Goal: Task Accomplishment & Management: Complete application form

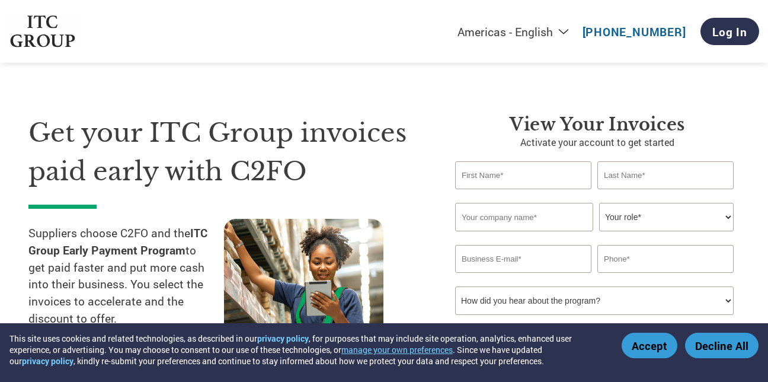
click at [505, 181] on input "text" at bounding box center [523, 175] width 136 height 28
type input "[DEMOGRAPHIC_DATA]"
type input "MOHIDEEN"
type input "DIGITALTRACK SOLUTIONS PVT LTD"
type input "09381999510"
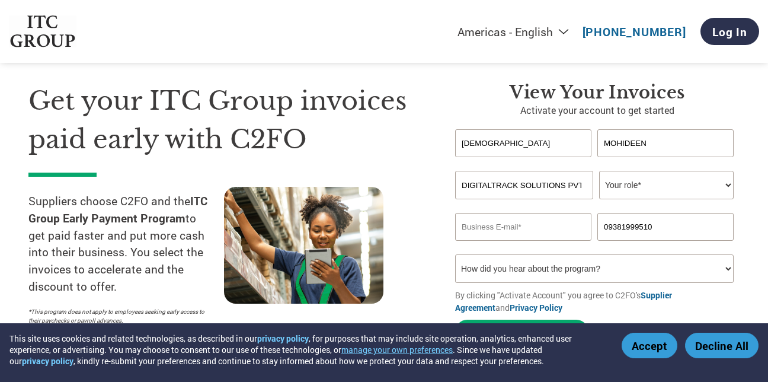
scroll to position [59, 0]
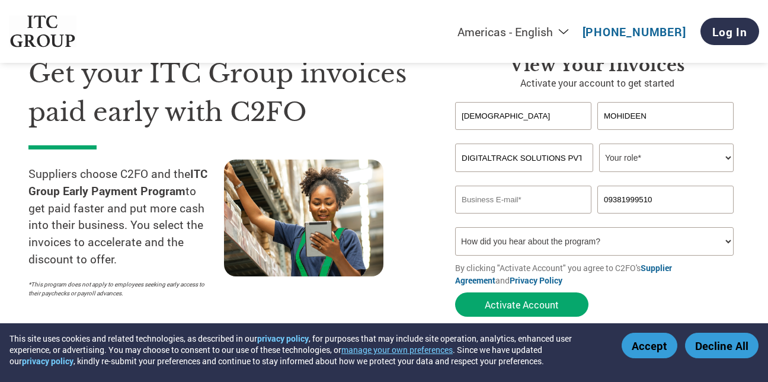
click at [652, 153] on select "Your role* CFO Controller Credit Manager Finance Director Treasurer CEO Preside…" at bounding box center [666, 157] width 135 height 28
click at [542, 206] on input "email" at bounding box center [523, 199] width 136 height 28
type input "[EMAIL_ADDRESS][DOMAIN_NAME]"
click at [600, 243] on select "How did you hear about the program? Received a letter Email Social Media Online…" at bounding box center [594, 241] width 279 height 28
select select "Email"
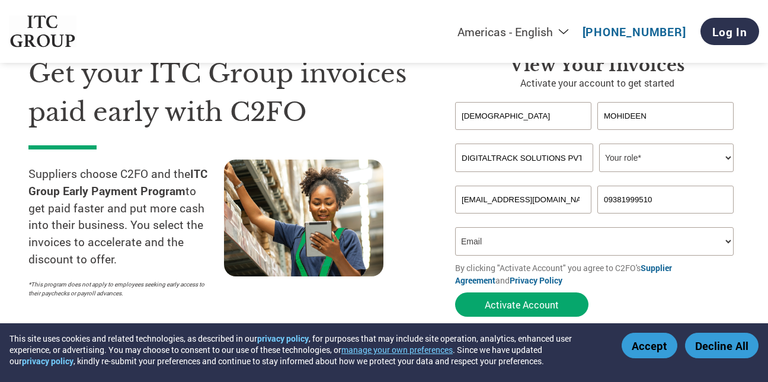
click at [455, 227] on select "How did you hear about the program? Received a letter Email Social Media Online…" at bounding box center [594, 241] width 279 height 28
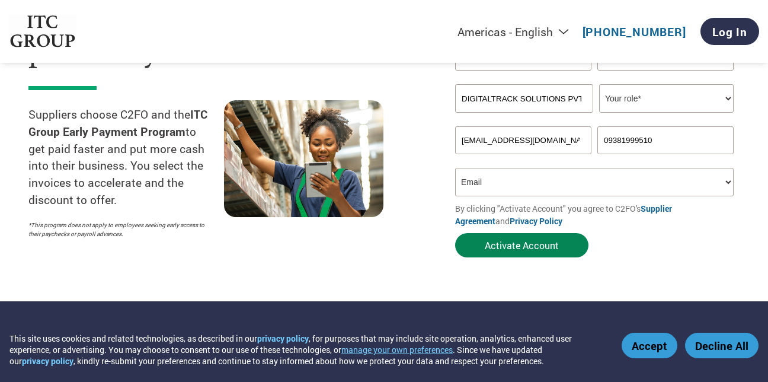
click at [526, 247] on button "Activate Account" at bounding box center [521, 245] width 133 height 24
click at [654, 177] on select "How did you hear about the program? Received a letter Email Social Media Online…" at bounding box center [594, 182] width 279 height 28
click at [661, 102] on select "Your role* CFO Controller Credit Manager Finance Director Treasurer CEO Preside…" at bounding box center [666, 98] width 135 height 28
select select "CREDIT_MANAGER"
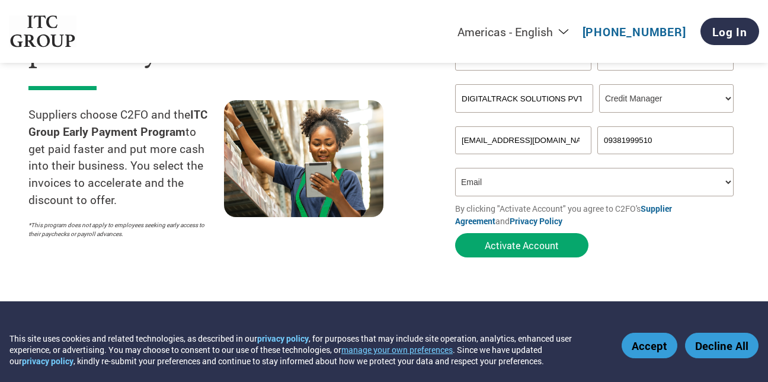
click at [599, 84] on select "Your role* CFO Controller Credit Manager Finance Director Treasurer CEO Preside…" at bounding box center [666, 98] width 135 height 28
click at [558, 181] on select "How did you hear about the program? Received a letter Email Social Media Online…" at bounding box center [594, 182] width 279 height 28
click at [455, 168] on select "How did you hear about the program? Received a letter Email Social Media Online…" at bounding box center [594, 182] width 279 height 28
click at [545, 252] on button "Activate Account" at bounding box center [521, 245] width 133 height 24
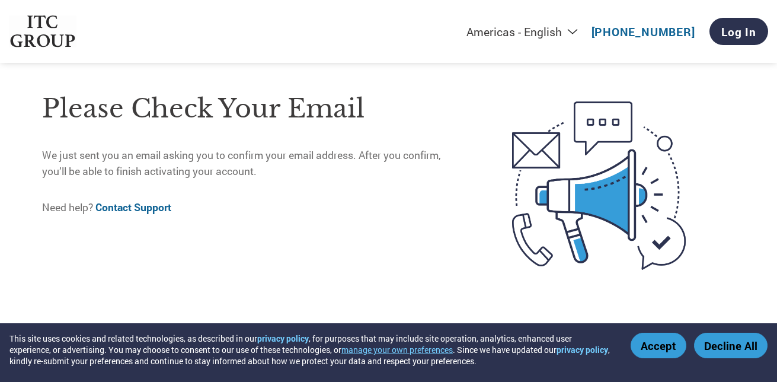
click at [673, 350] on button "Accept" at bounding box center [659, 344] width 56 height 25
